Goal: Information Seeking & Learning: Compare options

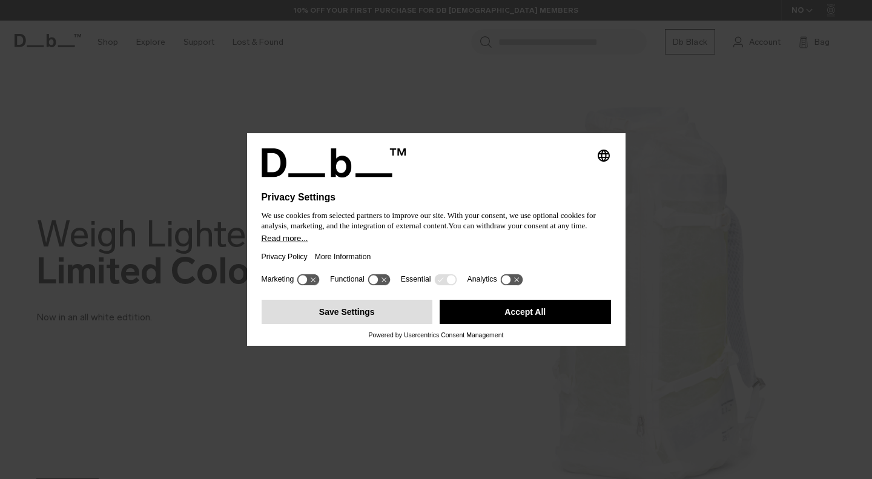
click at [391, 319] on button "Save Settings" at bounding box center [347, 312] width 171 height 24
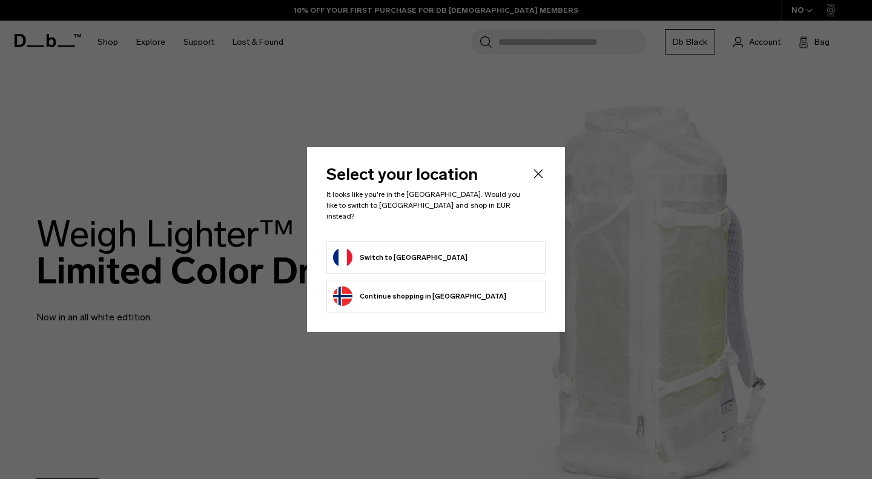
click at [449, 253] on form "Switch to France" at bounding box center [436, 257] width 206 height 19
click at [399, 251] on button "Switch to France" at bounding box center [400, 257] width 134 height 19
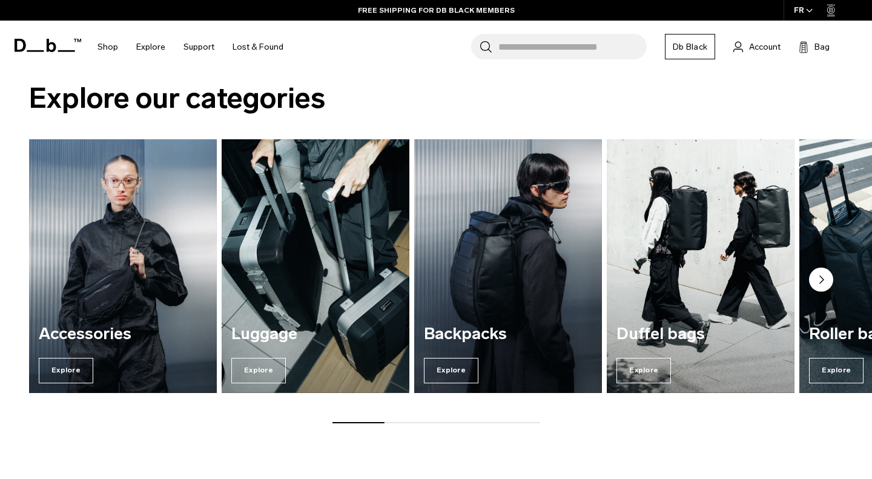
scroll to position [832, 0]
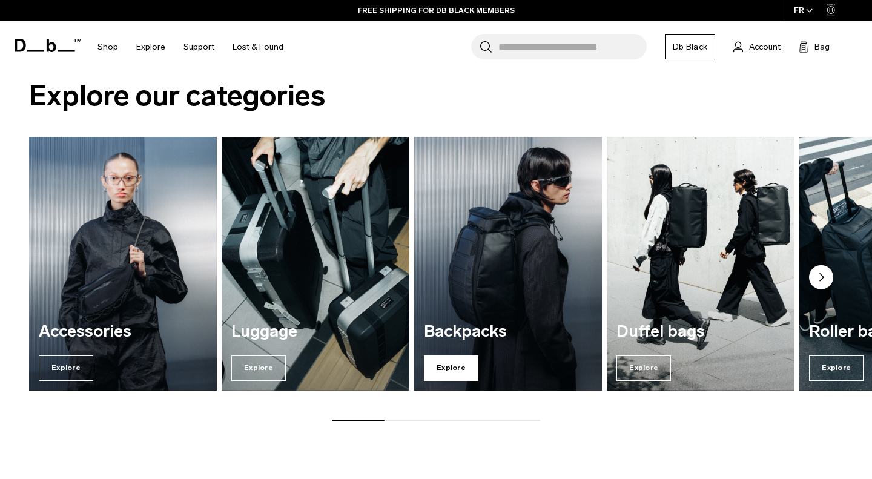
click at [461, 368] on span "Explore" at bounding box center [451, 368] width 55 height 25
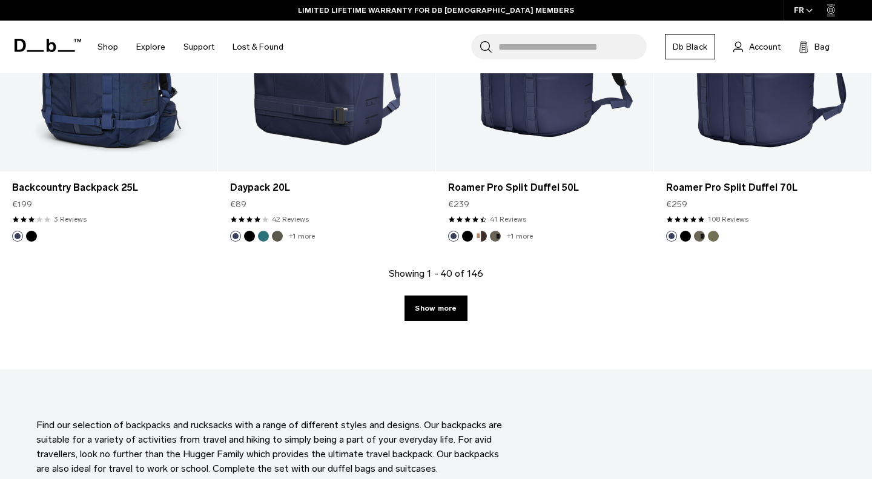
scroll to position [3402, 0]
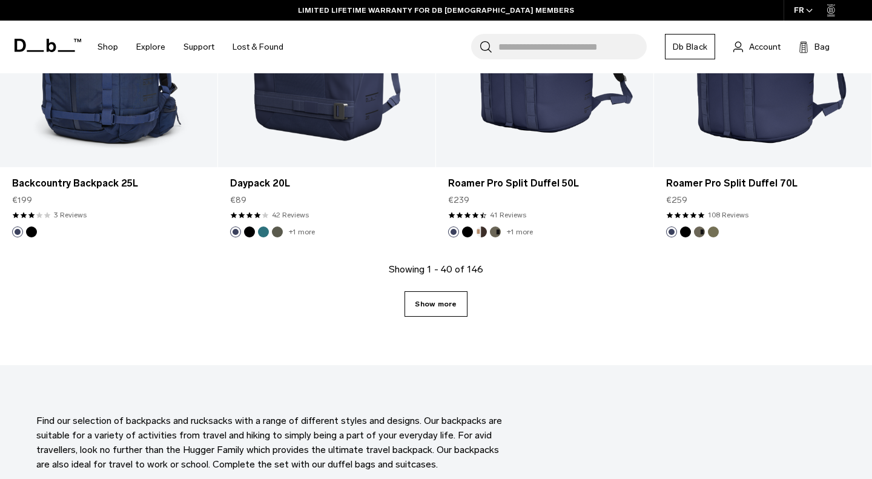
click at [441, 311] on link "Show more" at bounding box center [436, 303] width 62 height 25
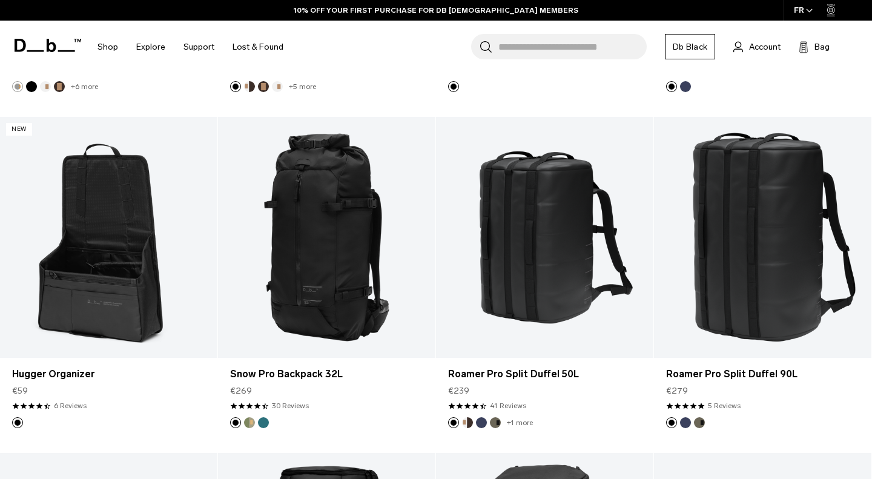
scroll to position [5247, 0]
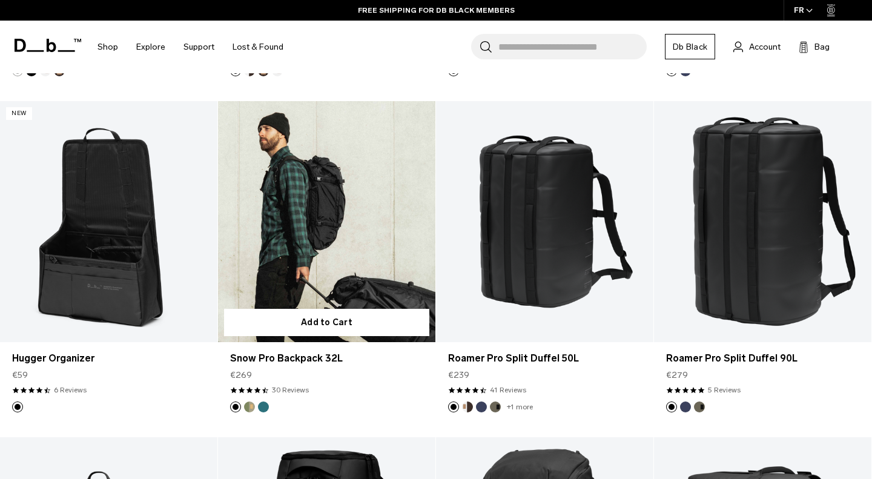
click at [322, 205] on link "Snow Pro Backpack 32L" at bounding box center [326, 222] width 217 height 242
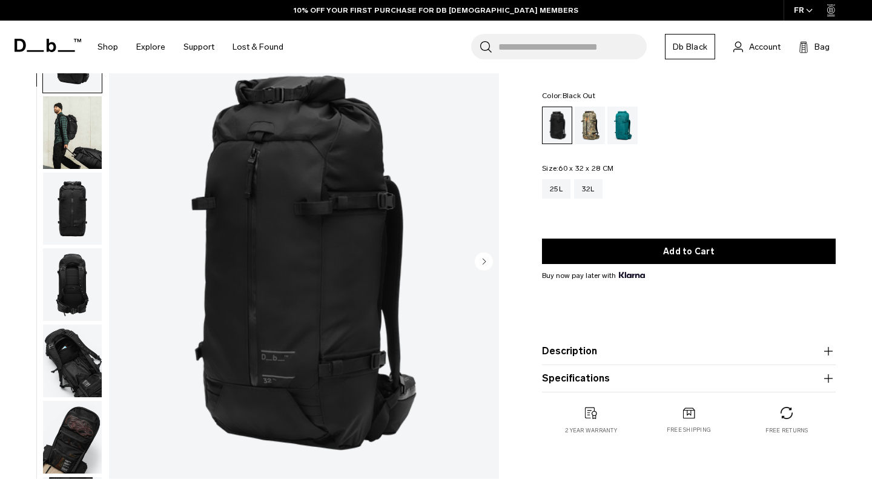
scroll to position [50, 0]
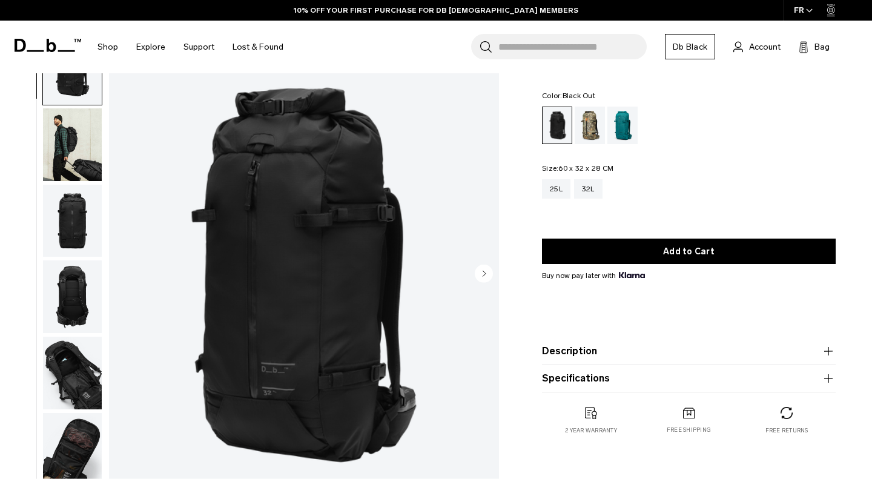
click at [78, 291] on img "button" at bounding box center [72, 296] width 59 height 73
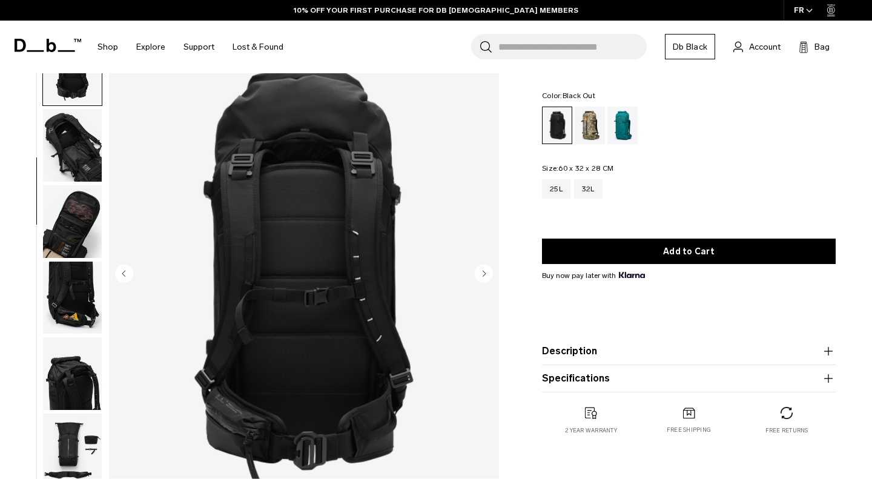
scroll to position [228, 0]
click at [79, 217] on img "button" at bounding box center [72, 221] width 59 height 73
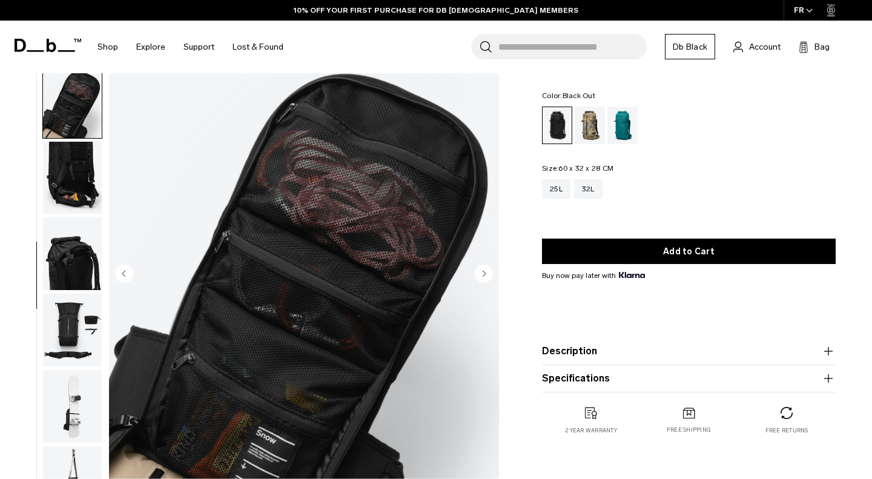
scroll to position [349, 0]
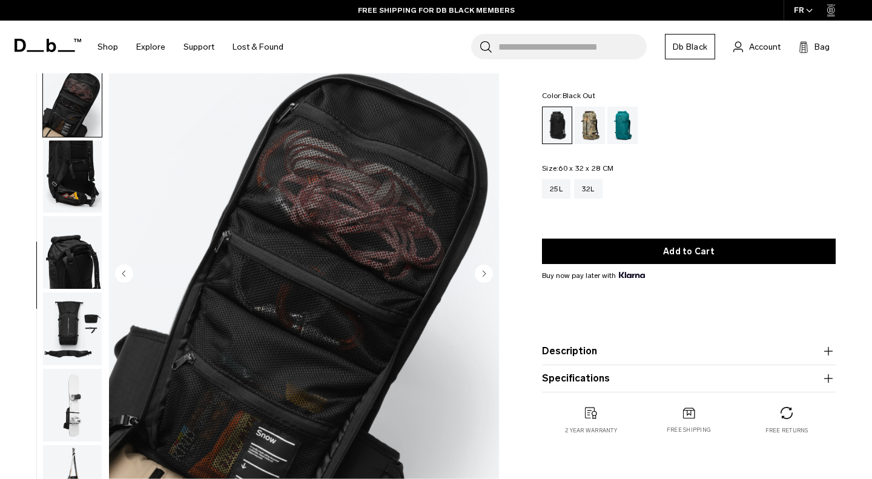
click at [81, 252] on img "button" at bounding box center [72, 252] width 59 height 73
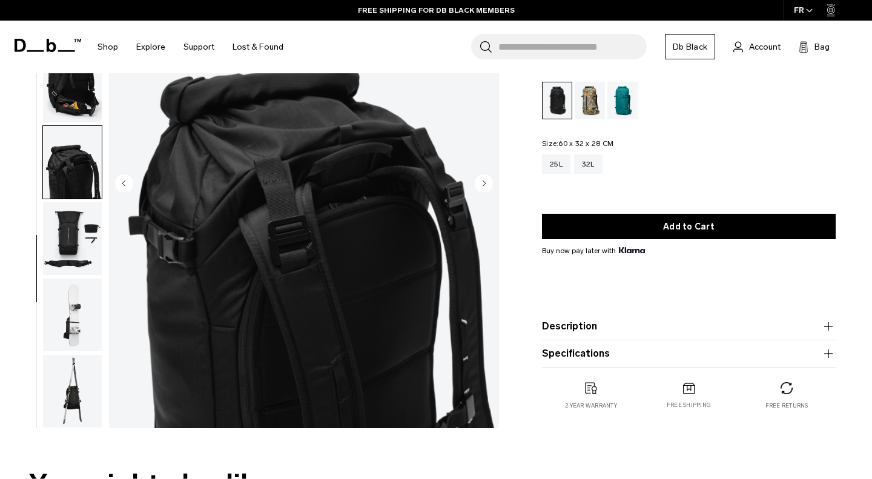
scroll to position [144, 0]
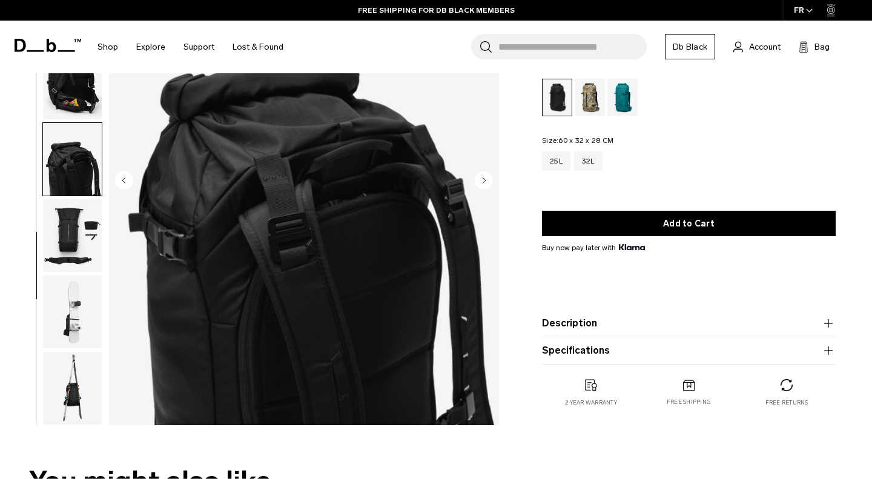
click at [70, 233] on img "button" at bounding box center [72, 235] width 59 height 73
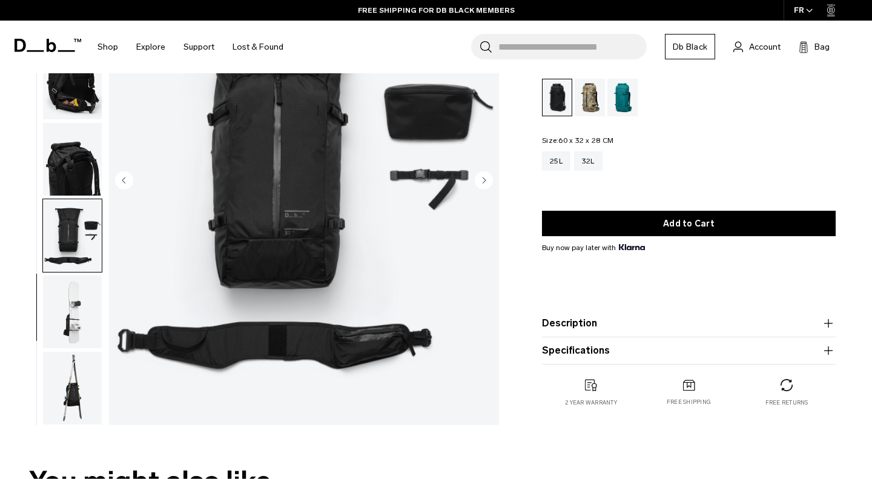
click at [75, 298] on img "button" at bounding box center [72, 312] width 59 height 73
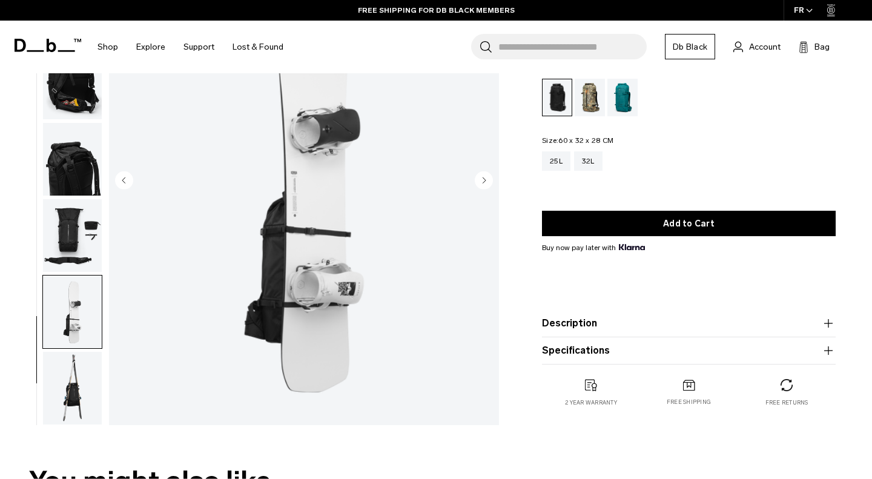
click at [90, 373] on img "button" at bounding box center [72, 388] width 59 height 73
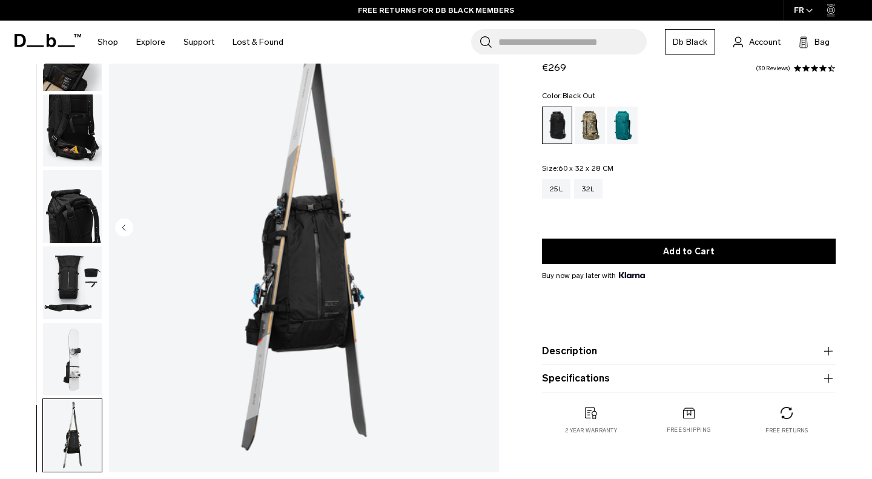
scroll to position [83, 0]
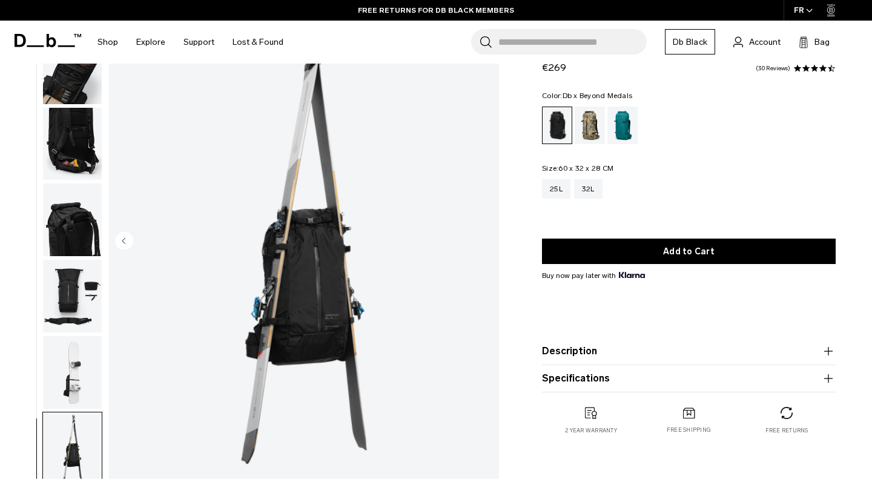
click at [587, 128] on div "Db x Beyond Medals" at bounding box center [590, 126] width 31 height 38
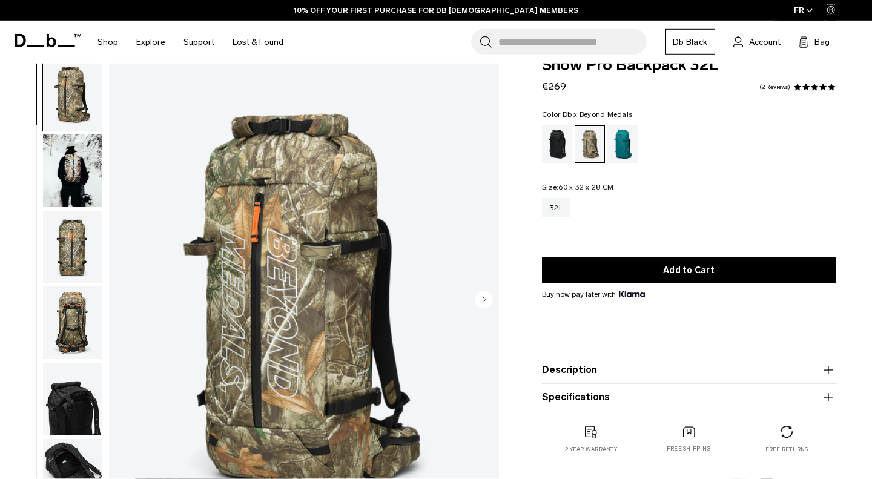
scroll to position [24, 0]
click at [619, 146] on div "Midnight Teal" at bounding box center [622, 144] width 31 height 38
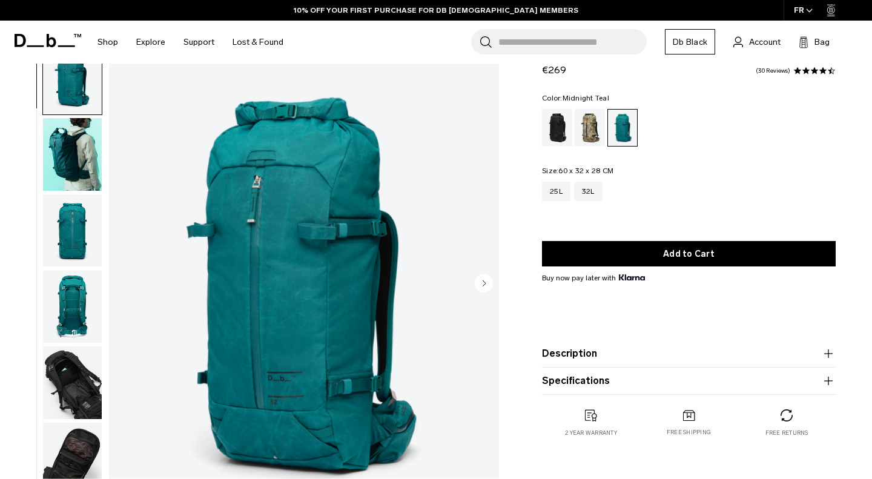
scroll to position [42, 0]
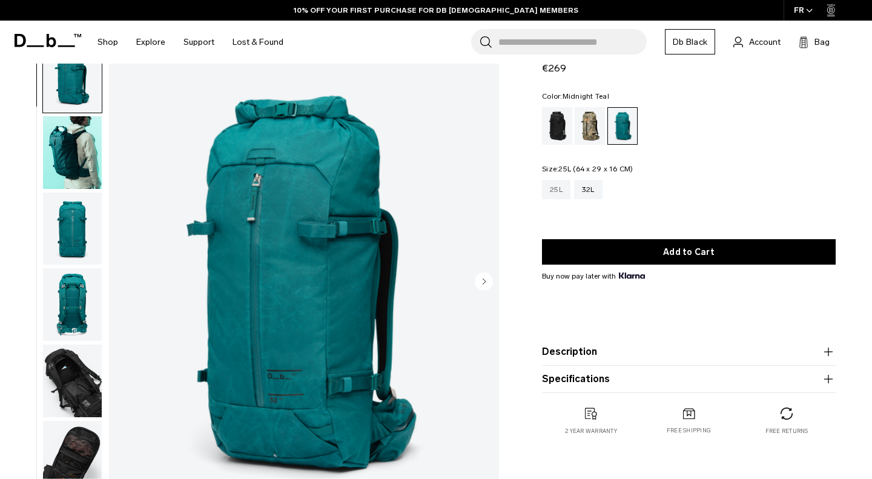
click at [554, 194] on div "25L" at bounding box center [556, 189] width 28 height 19
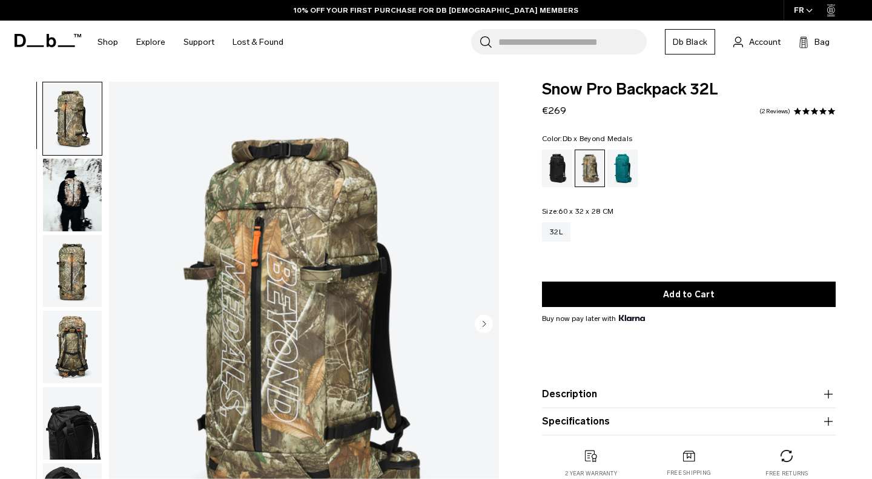
scroll to position [24, 0]
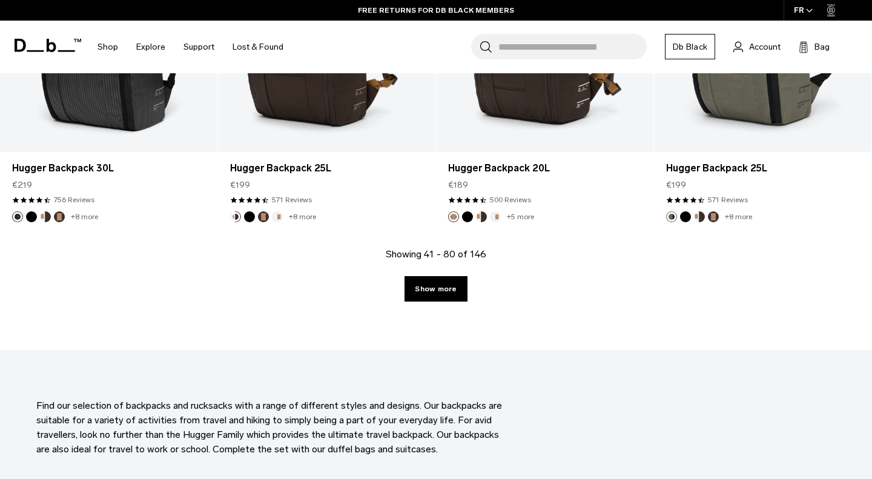
scroll to position [3501, 0]
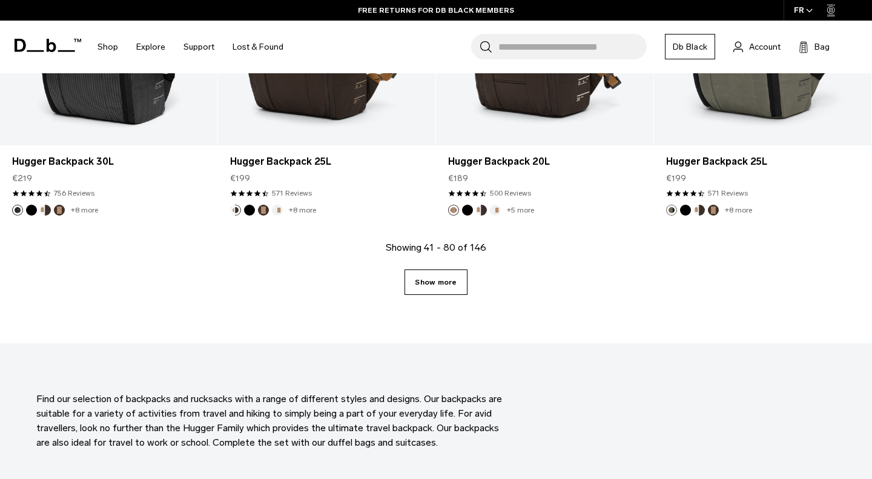
click at [426, 283] on link "Show more" at bounding box center [436, 282] width 62 height 25
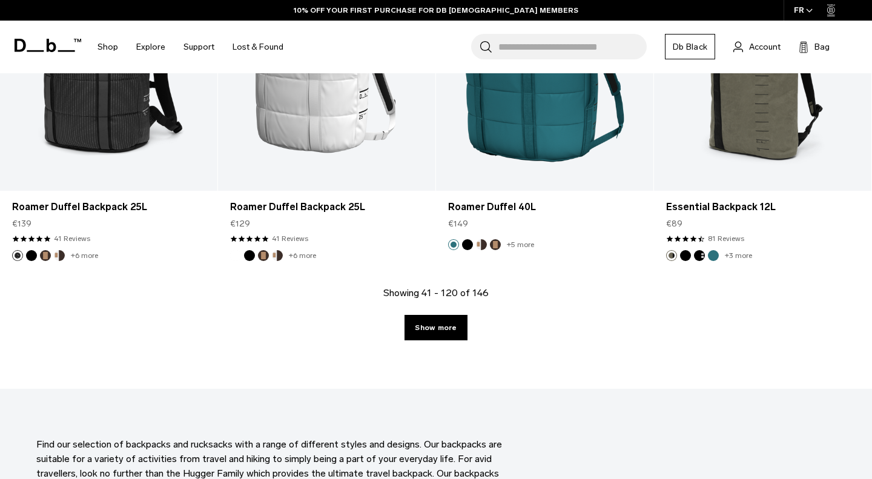
scroll to position [6841, 0]
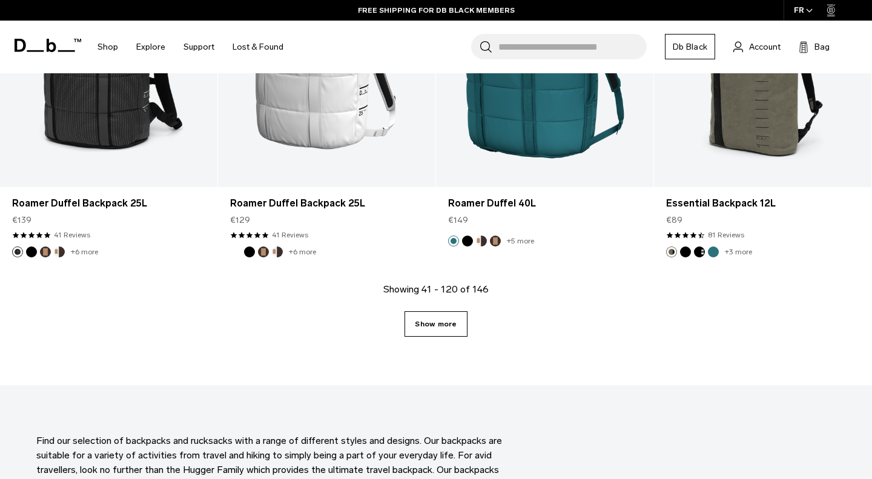
click at [437, 313] on link "Show more" at bounding box center [436, 323] width 62 height 25
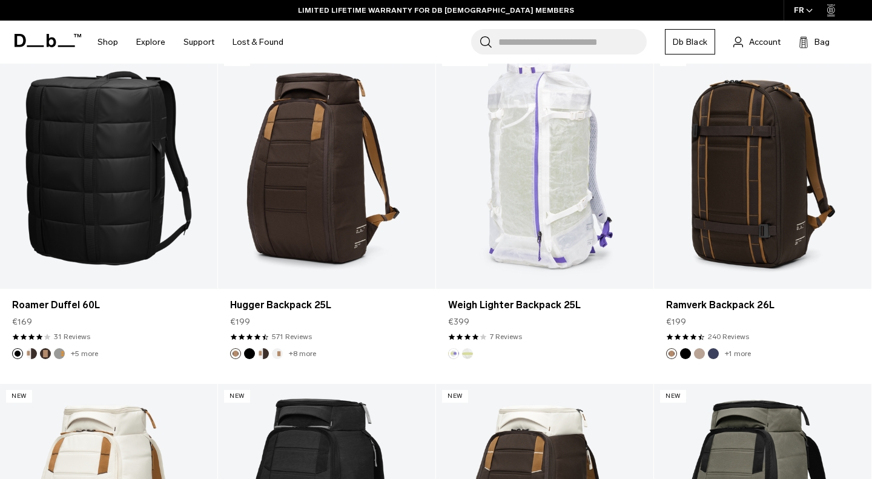
scroll to position [2628, 0]
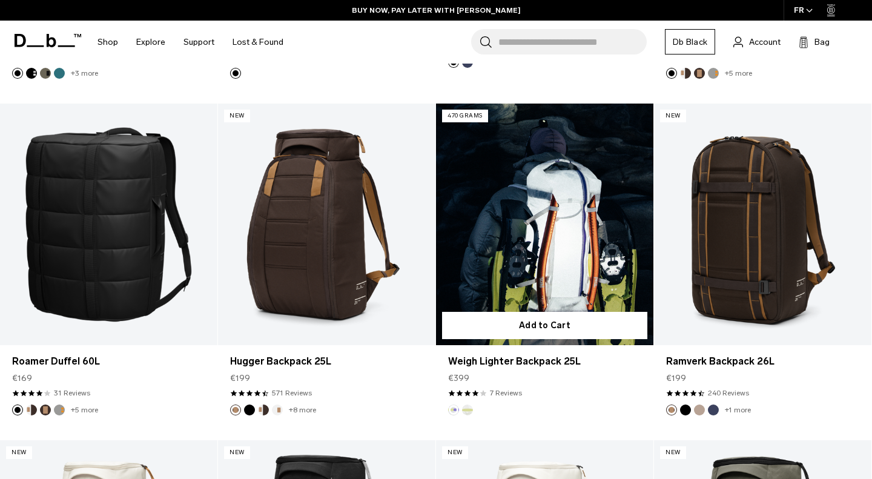
click at [525, 217] on link "Weigh Lighter Backpack 25L" at bounding box center [544, 225] width 217 height 242
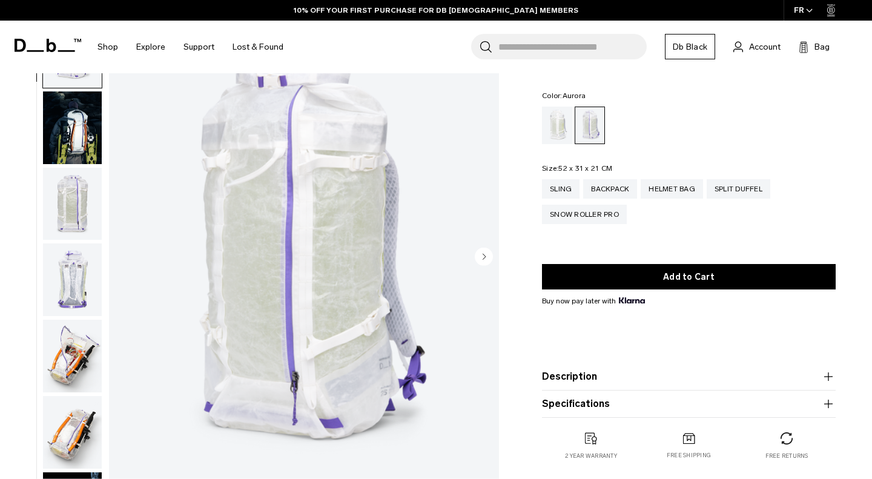
scroll to position [67, 0]
click at [483, 257] on circle "Next slide" at bounding box center [484, 257] width 18 height 18
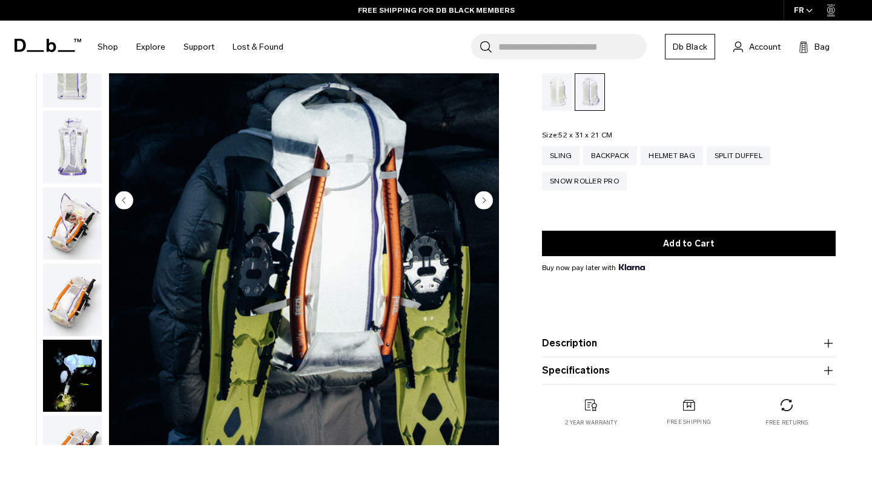
scroll to position [124, 0]
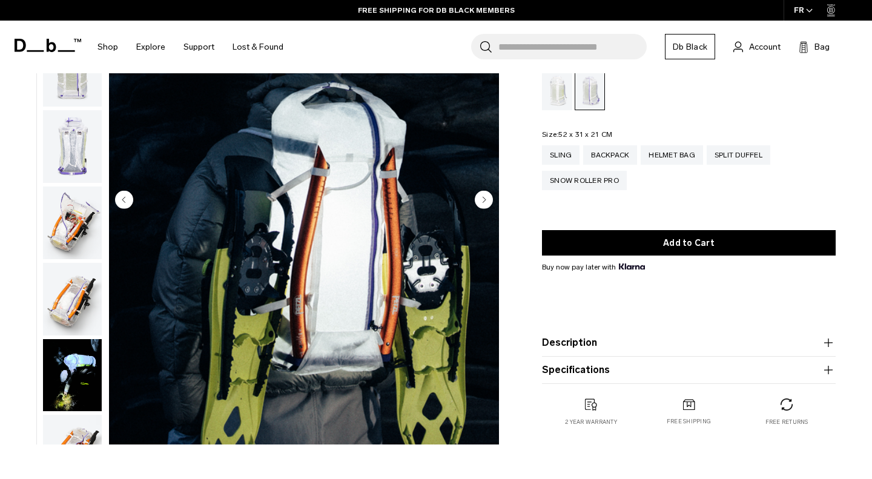
click at [484, 203] on circle "Next slide" at bounding box center [484, 200] width 18 height 18
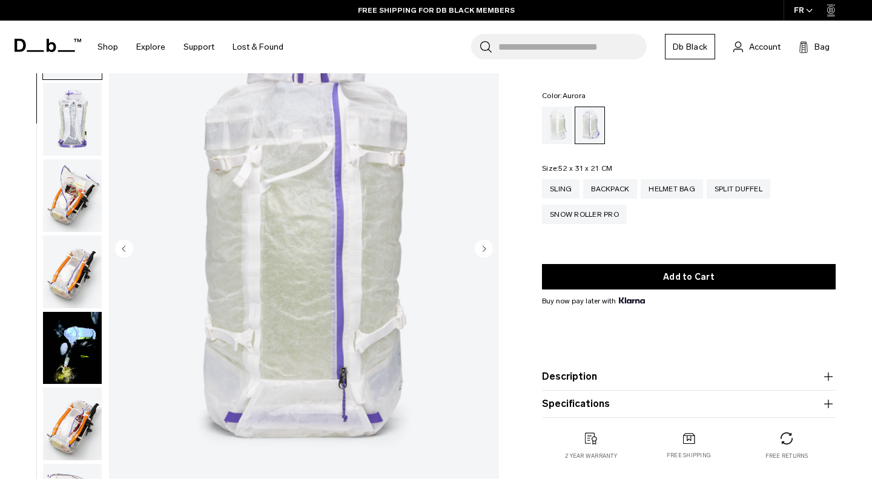
scroll to position [74, 0]
click at [485, 253] on circle "Next slide" at bounding box center [484, 249] width 18 height 18
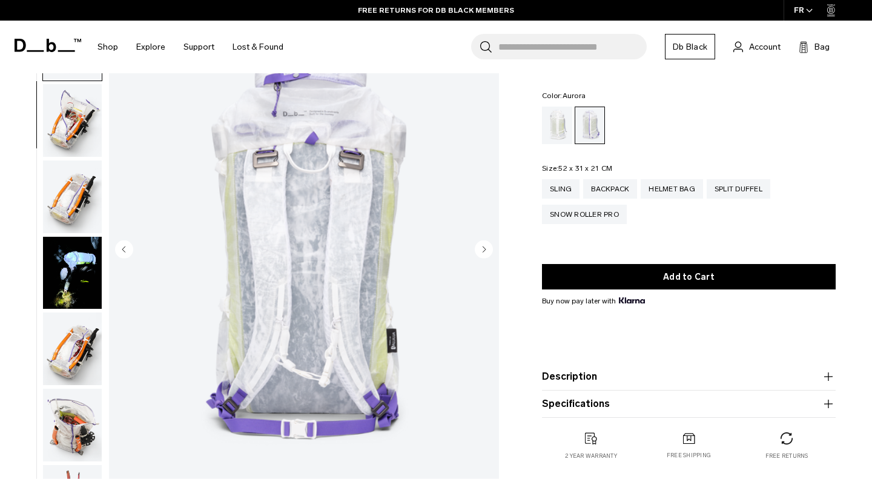
click at [485, 253] on circle "Next slide" at bounding box center [484, 249] width 18 height 18
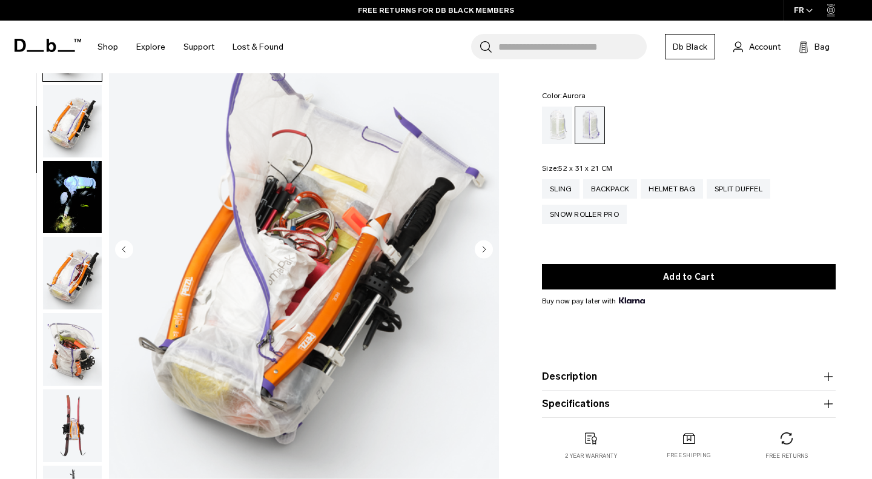
scroll to position [305, 0]
click at [485, 253] on circle "Next slide" at bounding box center [484, 249] width 18 height 18
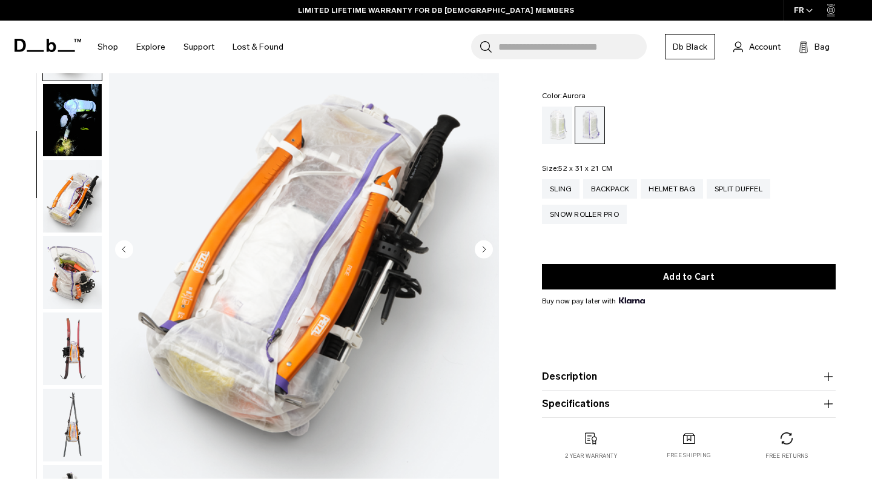
click at [485, 253] on circle "Next slide" at bounding box center [484, 249] width 18 height 18
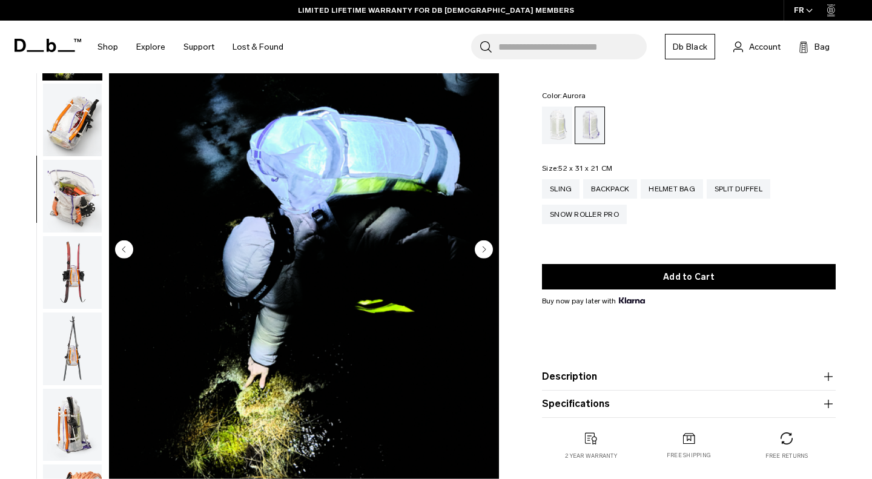
click at [485, 253] on circle "Next slide" at bounding box center [484, 249] width 18 height 18
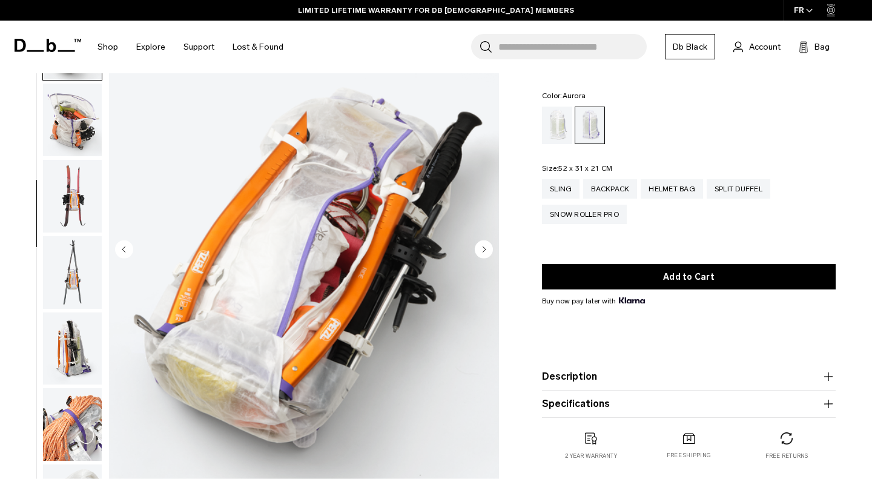
click at [485, 253] on circle "Next slide" at bounding box center [484, 249] width 18 height 18
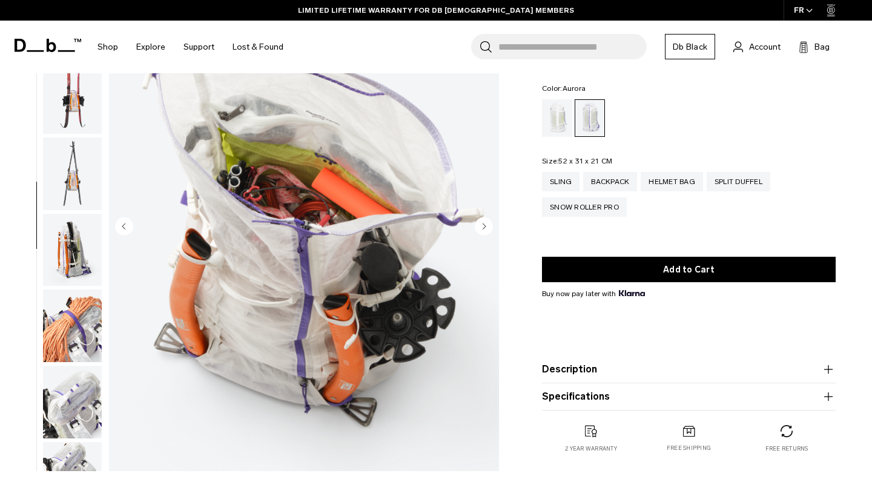
scroll to position [99, 0]
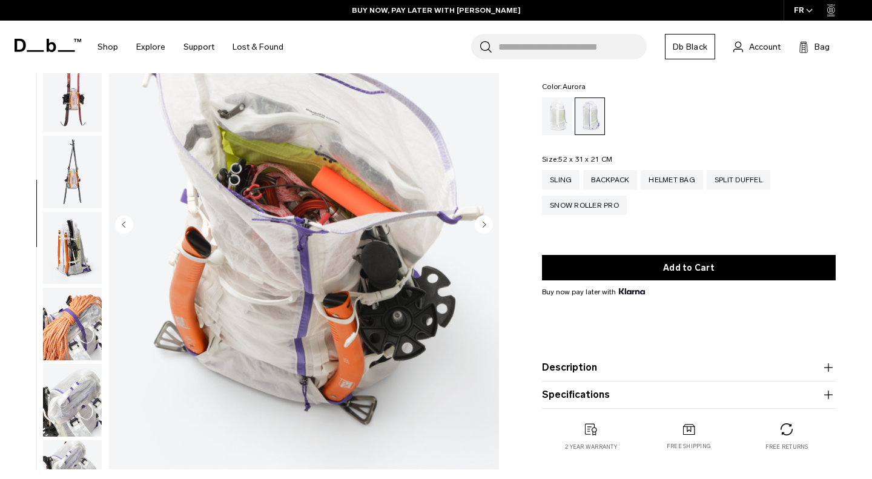
click at [485, 226] on circle "Next slide" at bounding box center [484, 225] width 18 height 18
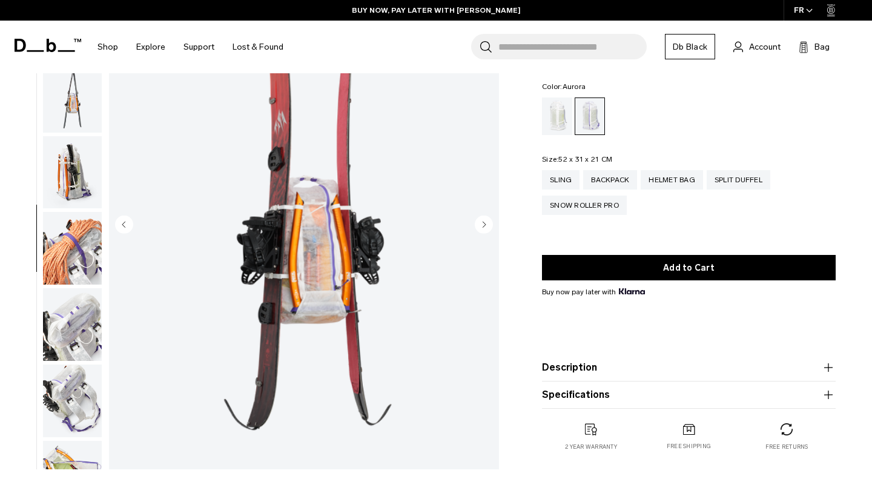
scroll to position [686, 0]
click at [485, 226] on circle "Next slide" at bounding box center [484, 225] width 18 height 18
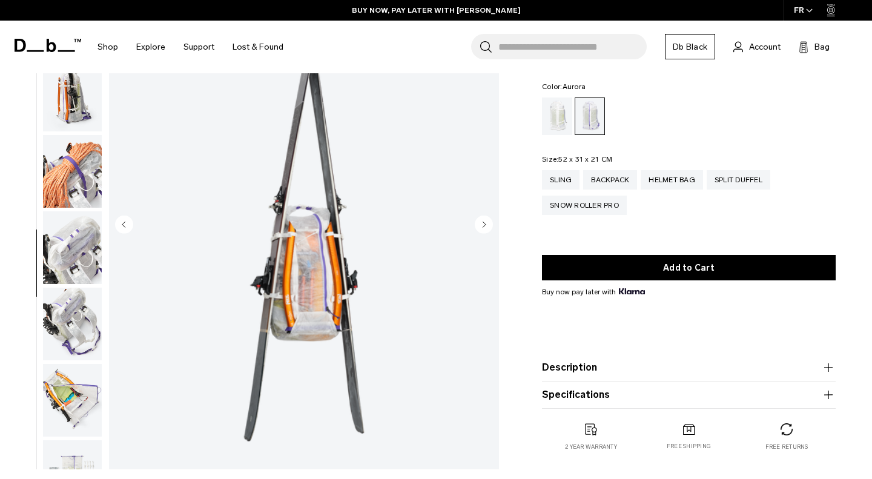
click at [485, 226] on circle "Next slide" at bounding box center [484, 225] width 18 height 18
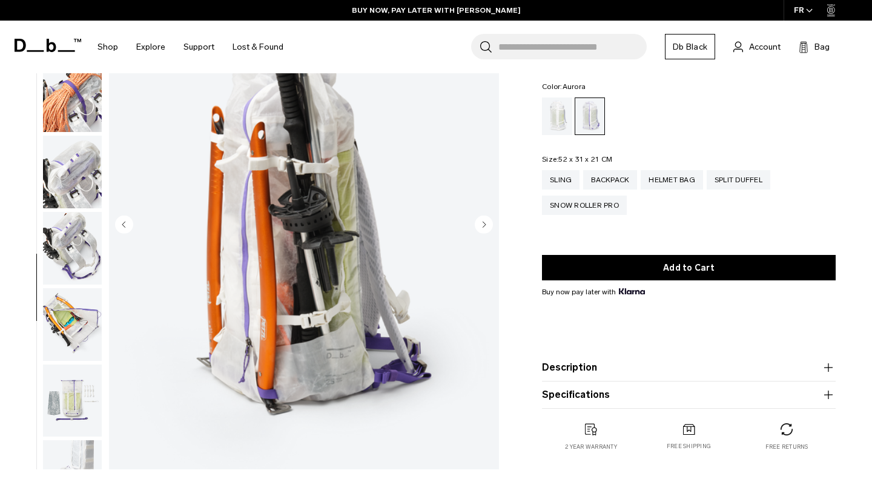
scroll to position [838, 0]
click at [485, 227] on circle "Next slide" at bounding box center [484, 225] width 18 height 18
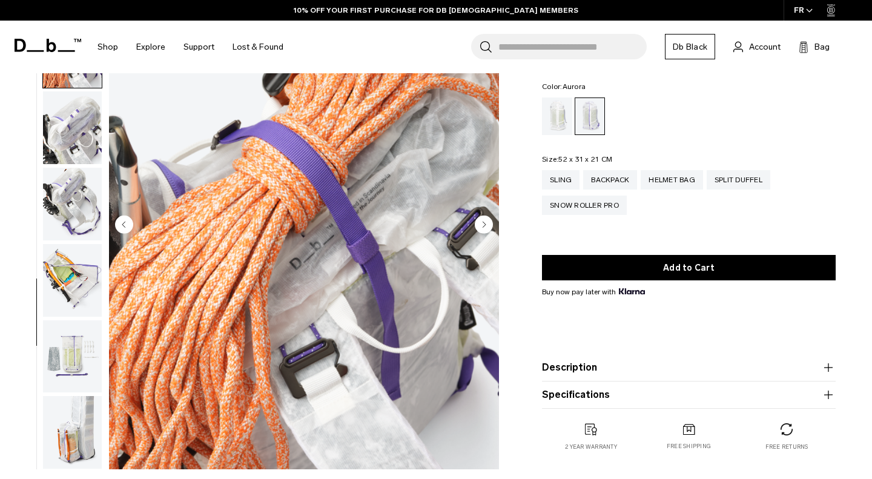
scroll to position [882, 0]
click at [485, 227] on circle "Next slide" at bounding box center [484, 225] width 18 height 18
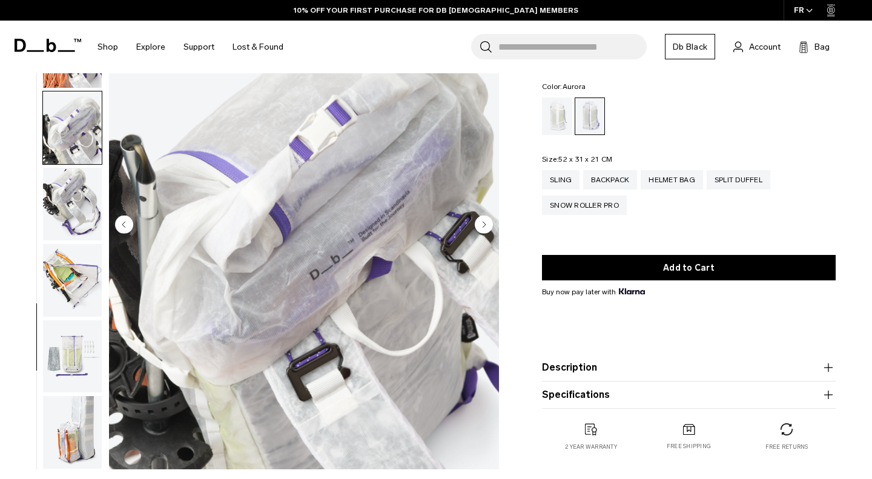
click at [485, 227] on circle "Next slide" at bounding box center [484, 225] width 18 height 18
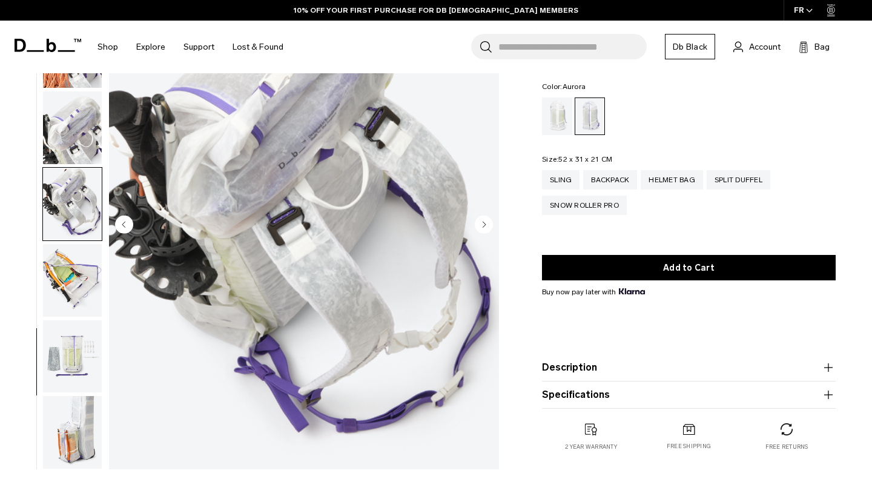
click at [485, 227] on circle "Next slide" at bounding box center [484, 225] width 18 height 18
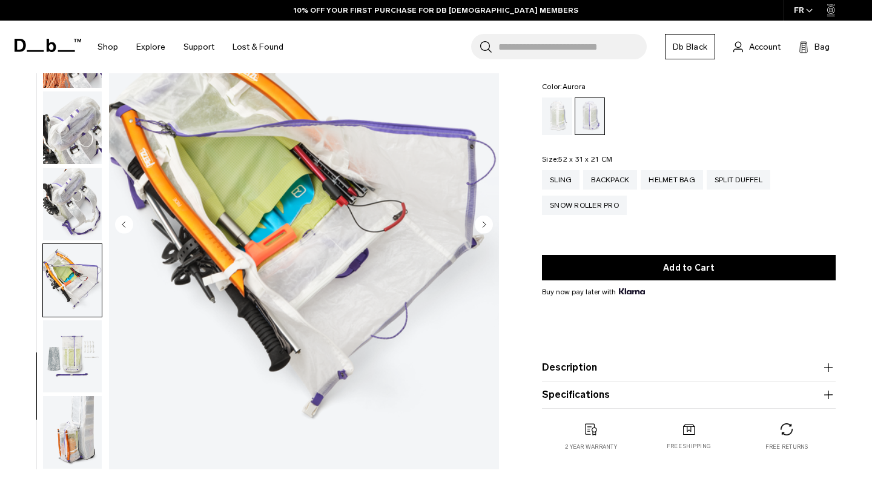
click at [485, 227] on circle "Next slide" at bounding box center [484, 225] width 18 height 18
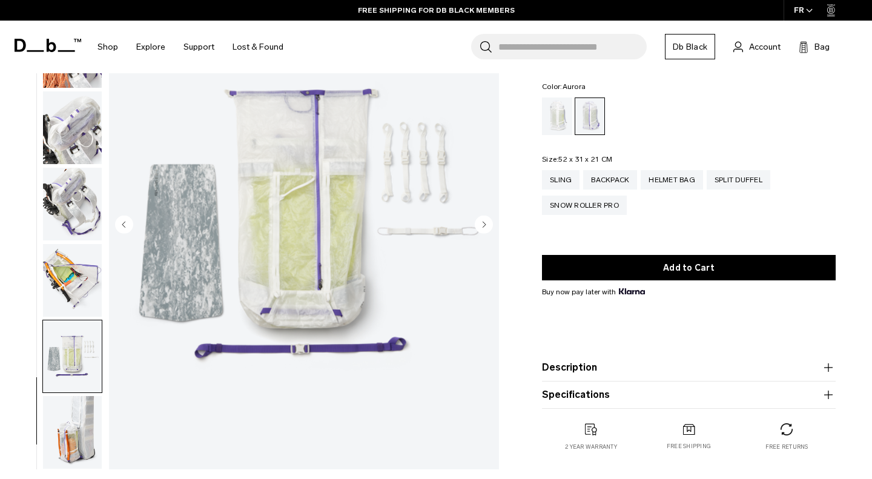
click at [485, 227] on circle "Next slide" at bounding box center [484, 225] width 18 height 18
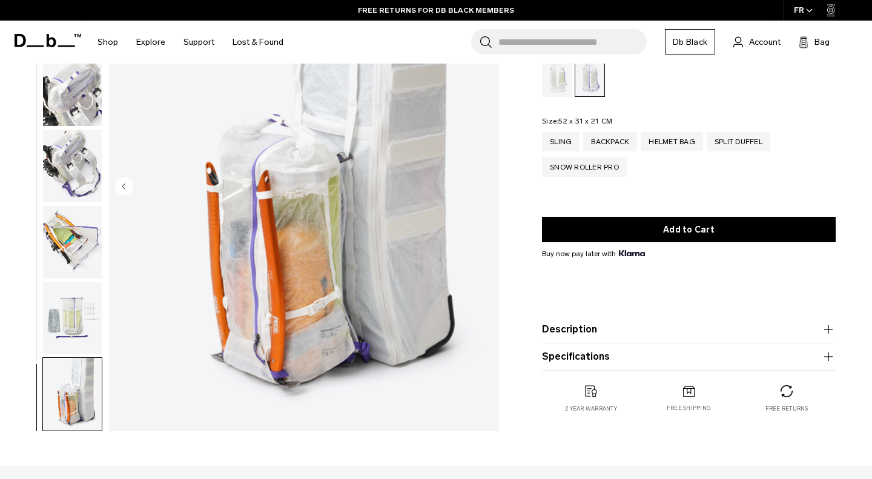
scroll to position [0, 0]
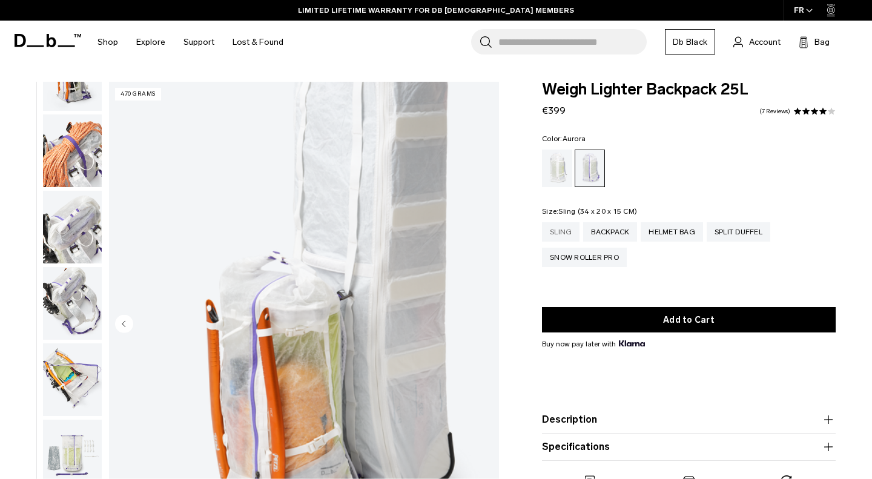
click at [560, 232] on div "Sling" at bounding box center [561, 231] width 38 height 19
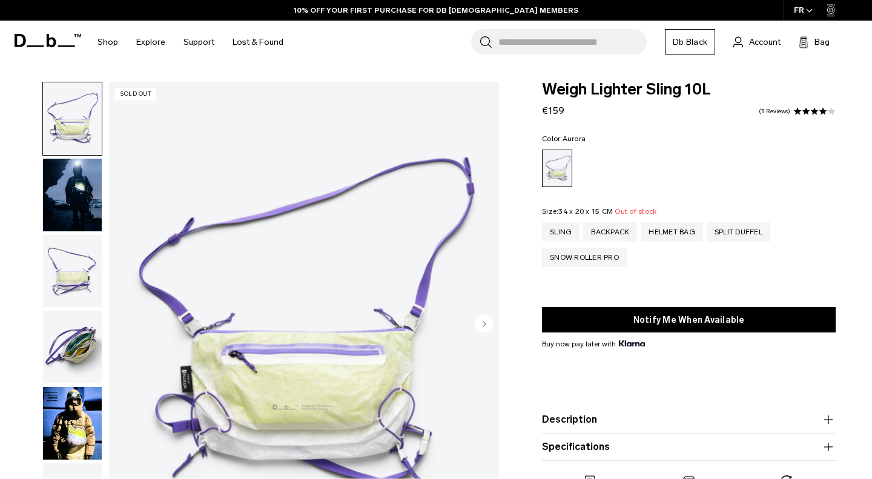
scroll to position [49, 0]
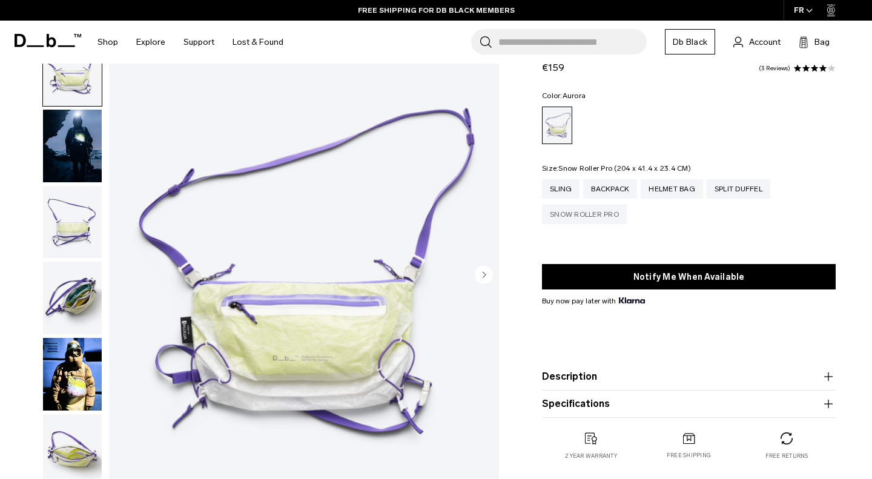
click at [580, 222] on div "Snow Roller Pro" at bounding box center [584, 214] width 85 height 19
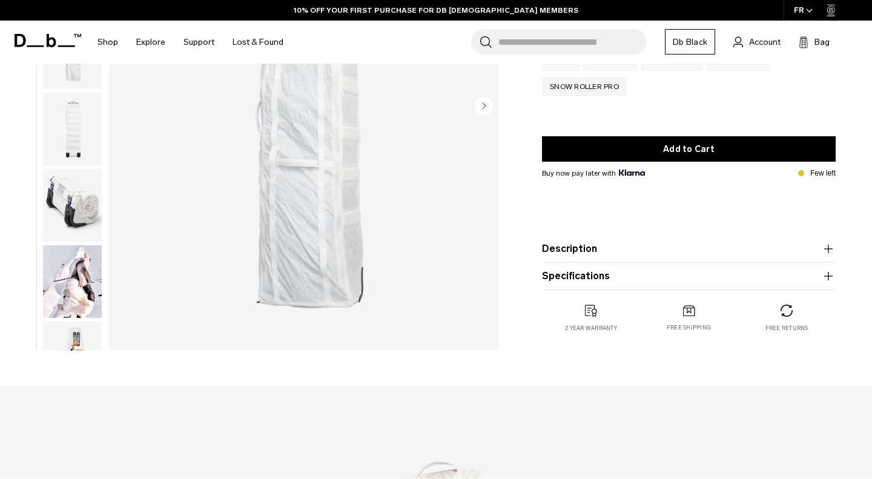
scroll to position [70, 0]
